Goal: Task Accomplishment & Management: Use online tool/utility

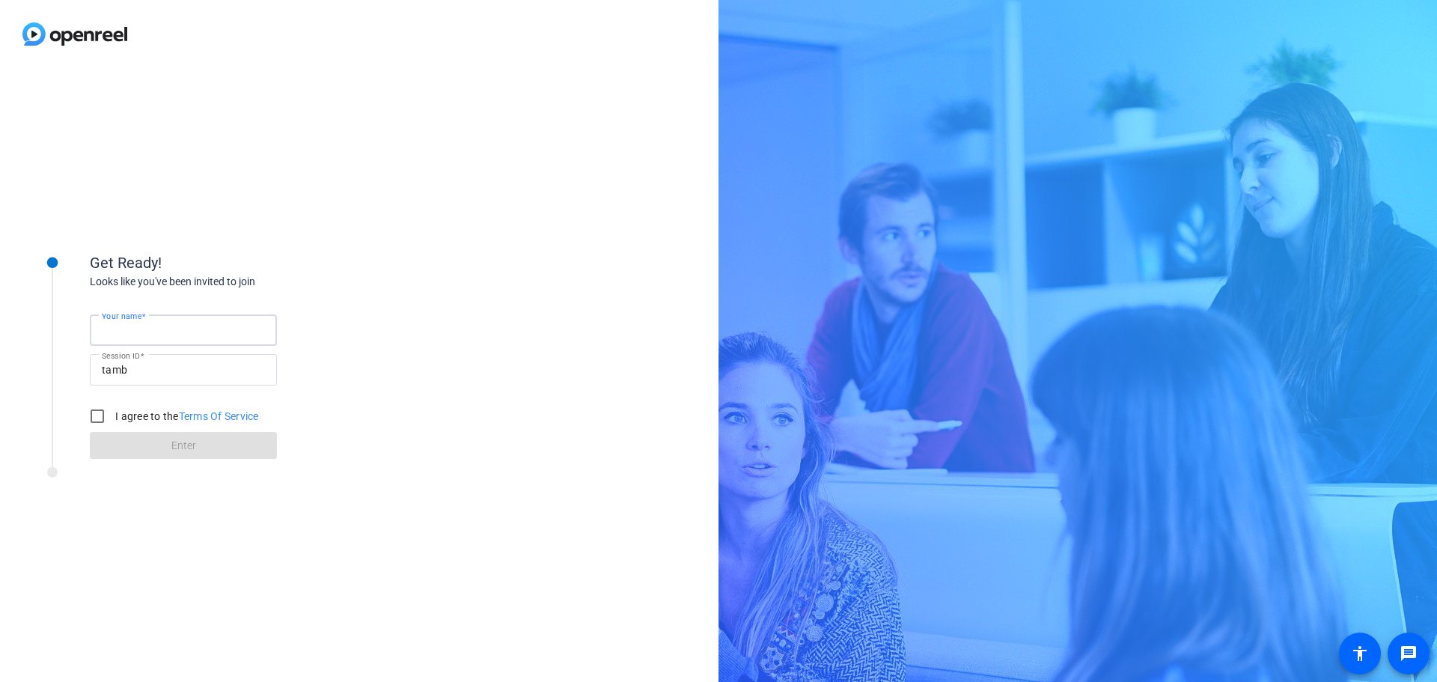
click at [211, 329] on input "Your name" at bounding box center [183, 330] width 163 height 18
type input "[PERSON_NAME]"
click at [96, 418] on input "I agree to the Terms Of Service" at bounding box center [97, 416] width 30 height 30
checkbox input "true"
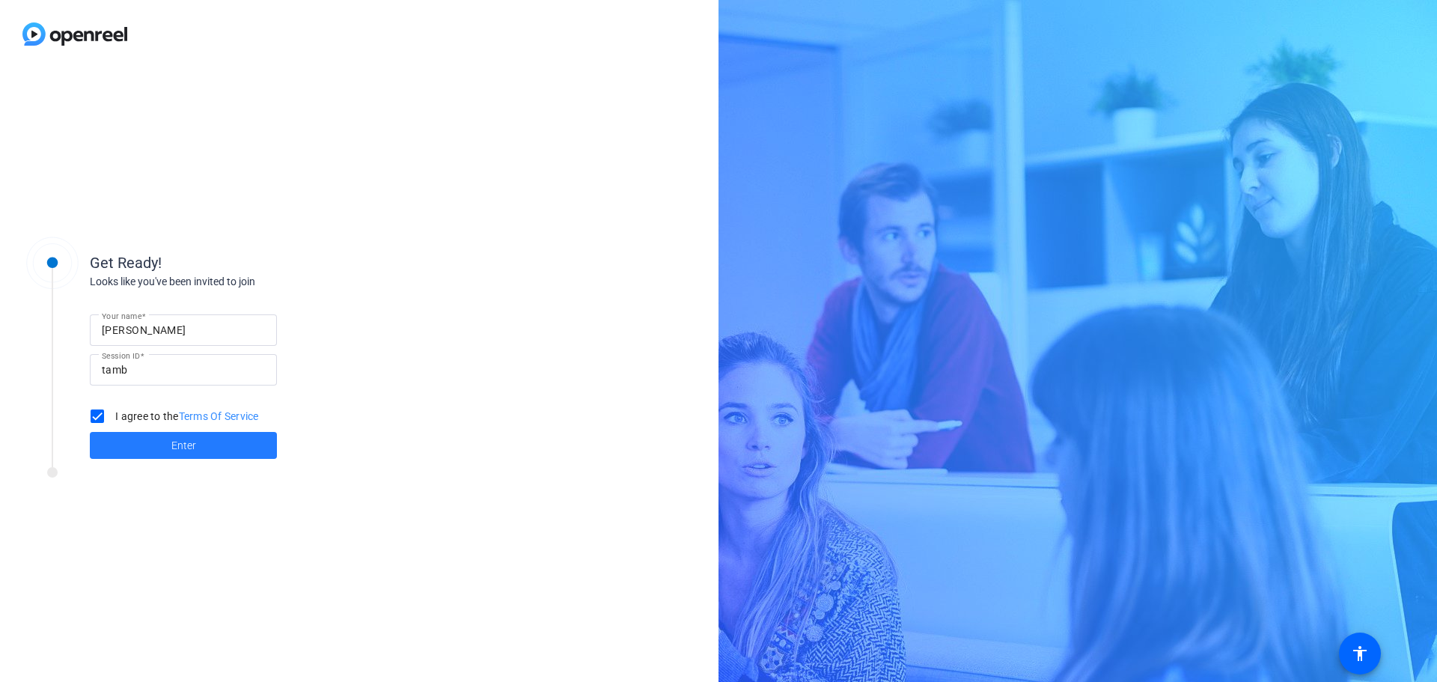
click at [183, 444] on span "Enter" at bounding box center [183, 446] width 25 height 16
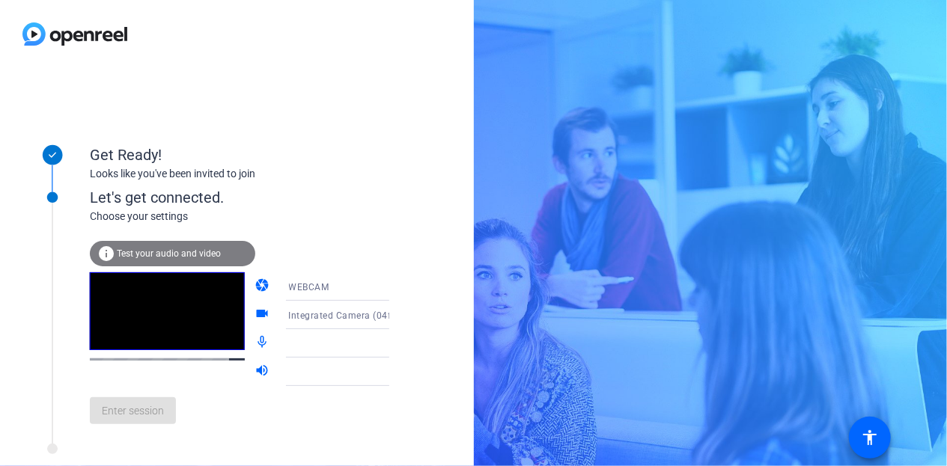
click at [177, 249] on span "Test your audio and video" at bounding box center [169, 254] width 104 height 10
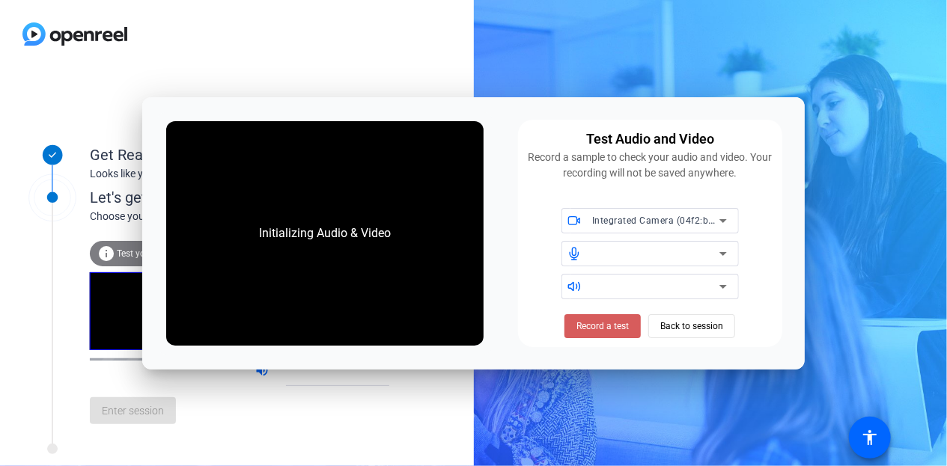
click at [588, 329] on span "Record a test" at bounding box center [602, 326] width 52 height 13
click at [707, 330] on span "Back to session" at bounding box center [691, 326] width 63 height 28
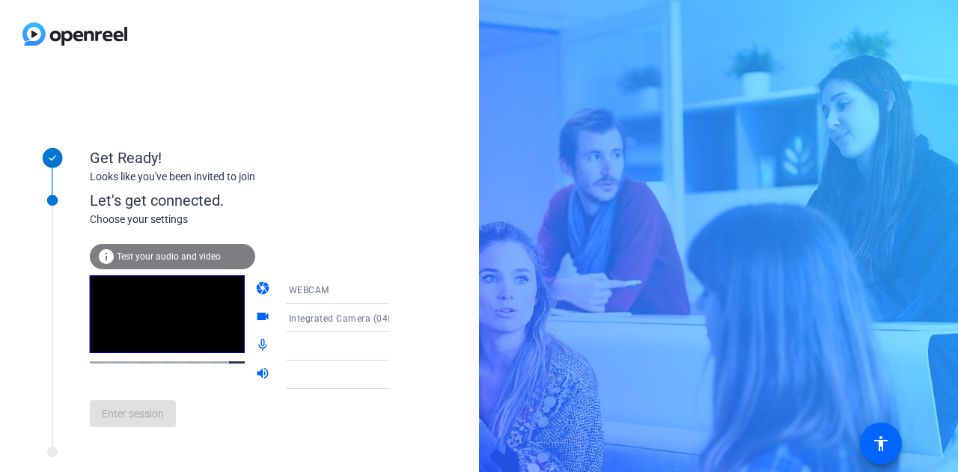
click at [395, 315] on icon at bounding box center [404, 318] width 18 height 18
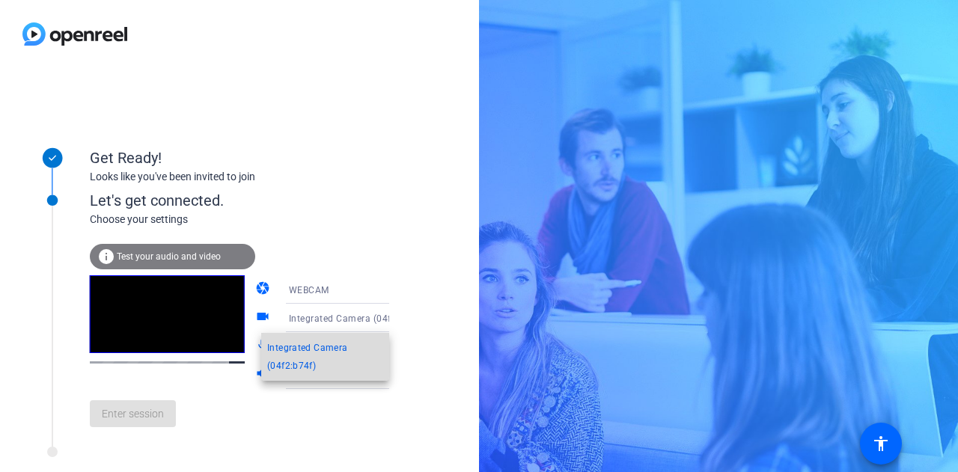
click at [320, 358] on span "Integrated Camera (04f2:b74f)" at bounding box center [325, 357] width 116 height 36
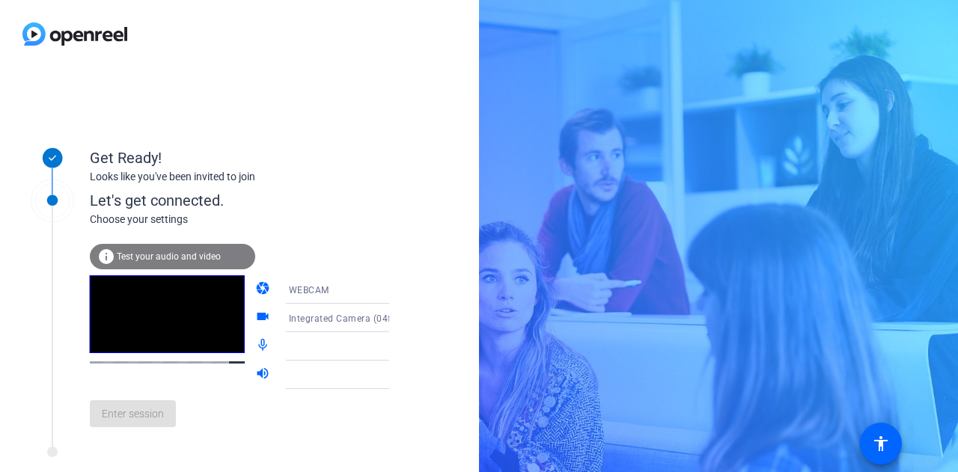
click at [400, 347] on icon at bounding box center [403, 347] width 7 height 4
click at [395, 380] on icon at bounding box center [404, 375] width 18 height 18
click at [153, 409] on div "Enter session" at bounding box center [255, 413] width 330 height 49
click at [364, 193] on div "Get Ready! Looks like you've been invited to join" at bounding box center [202, 158] width 374 height 75
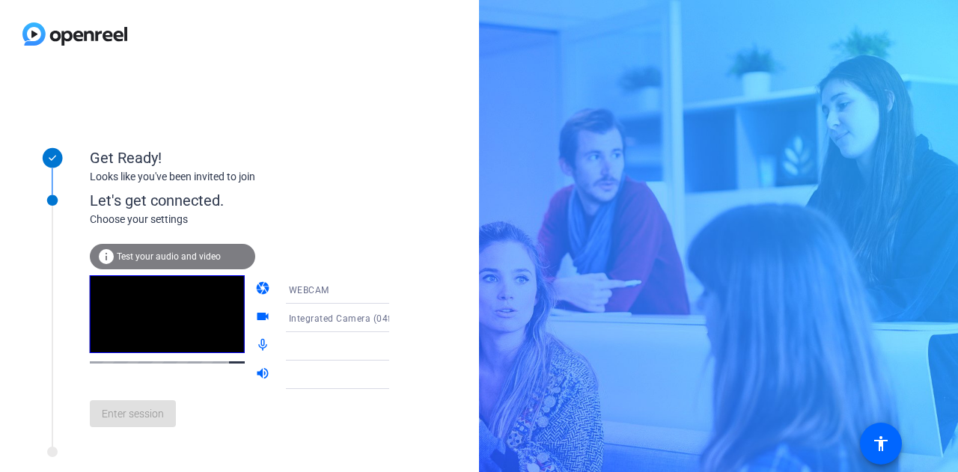
click at [338, 387] on div at bounding box center [349, 375] width 120 height 28
